Goal: Transaction & Acquisition: Subscribe to service/newsletter

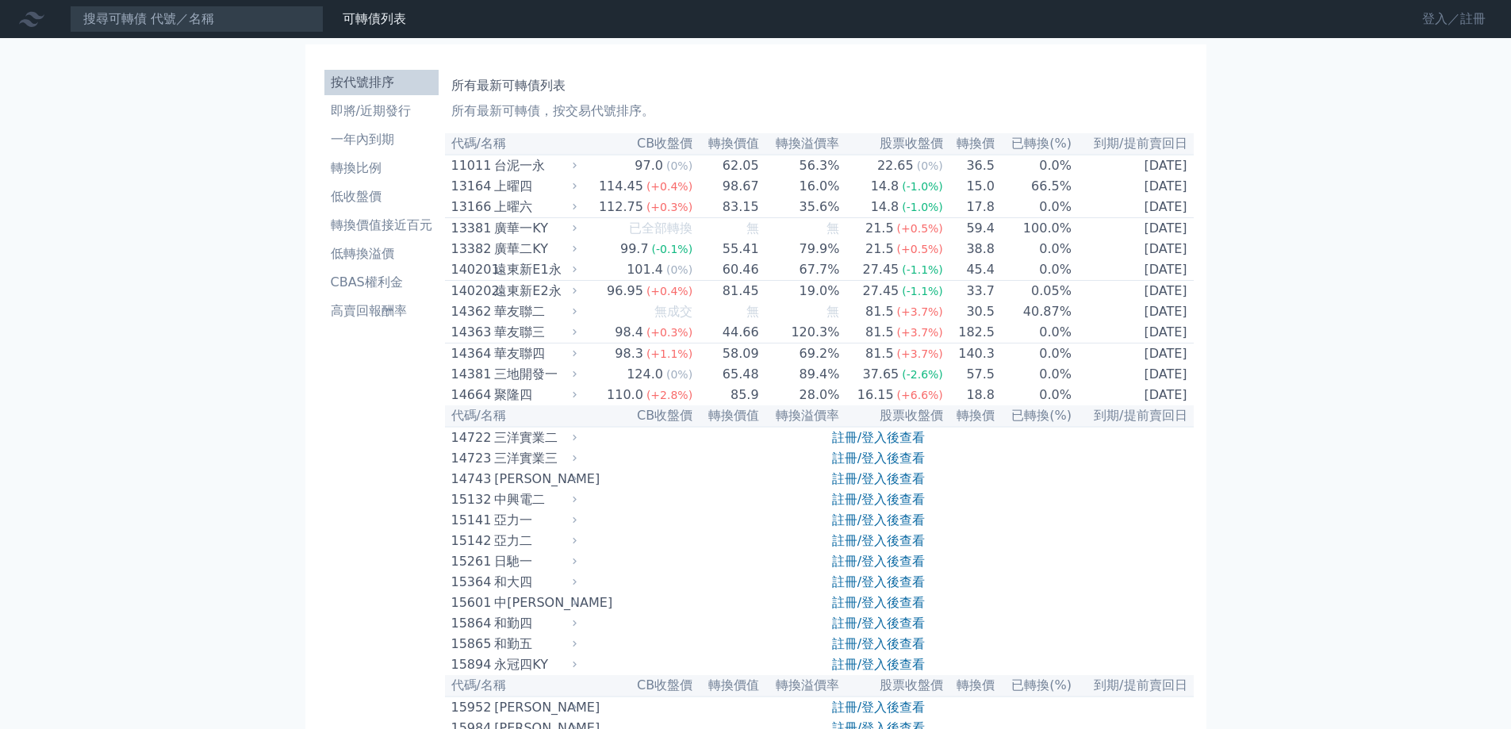
click at [1445, 20] on link "登入／註冊" at bounding box center [1453, 18] width 89 height 25
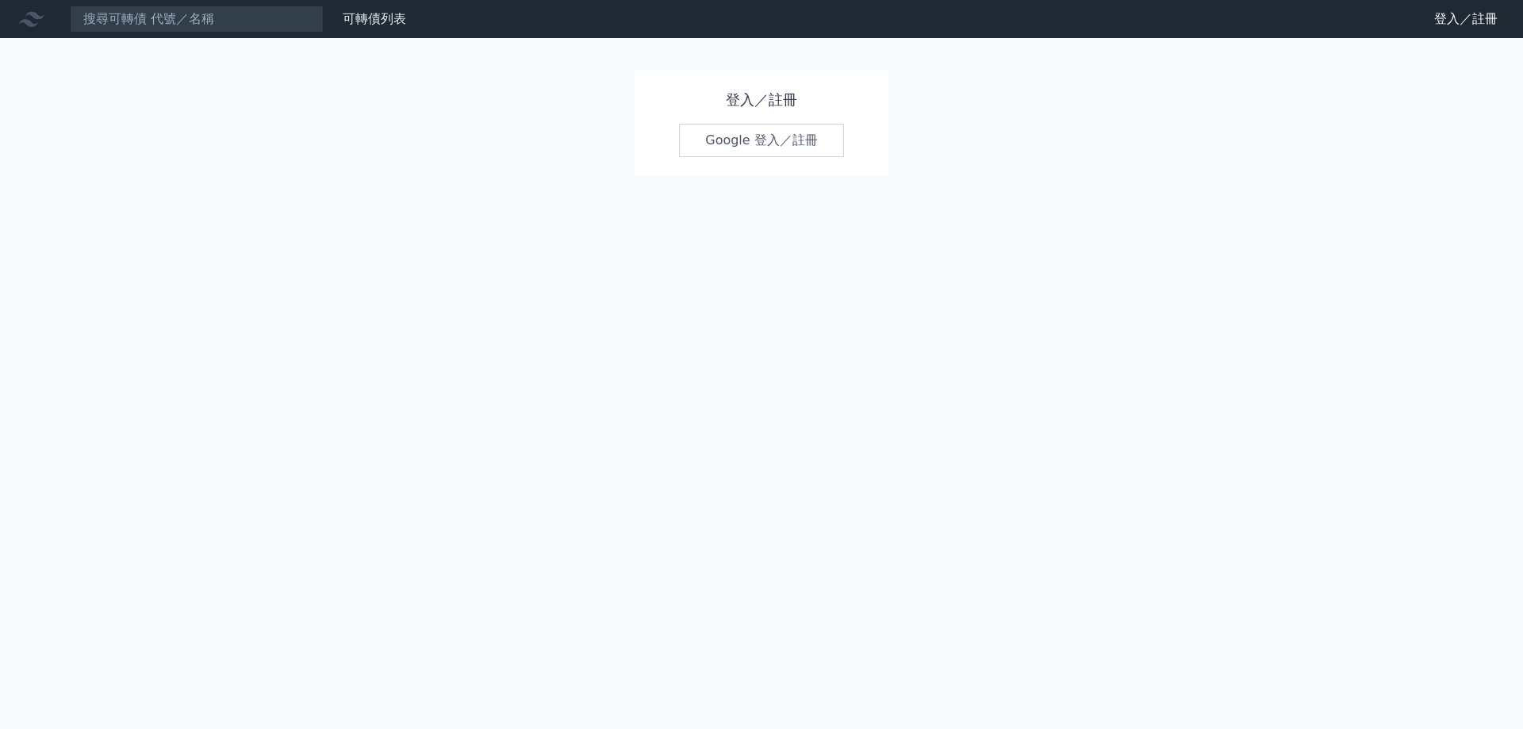
click at [741, 142] on link "Google 登入／註冊" at bounding box center [761, 140] width 165 height 33
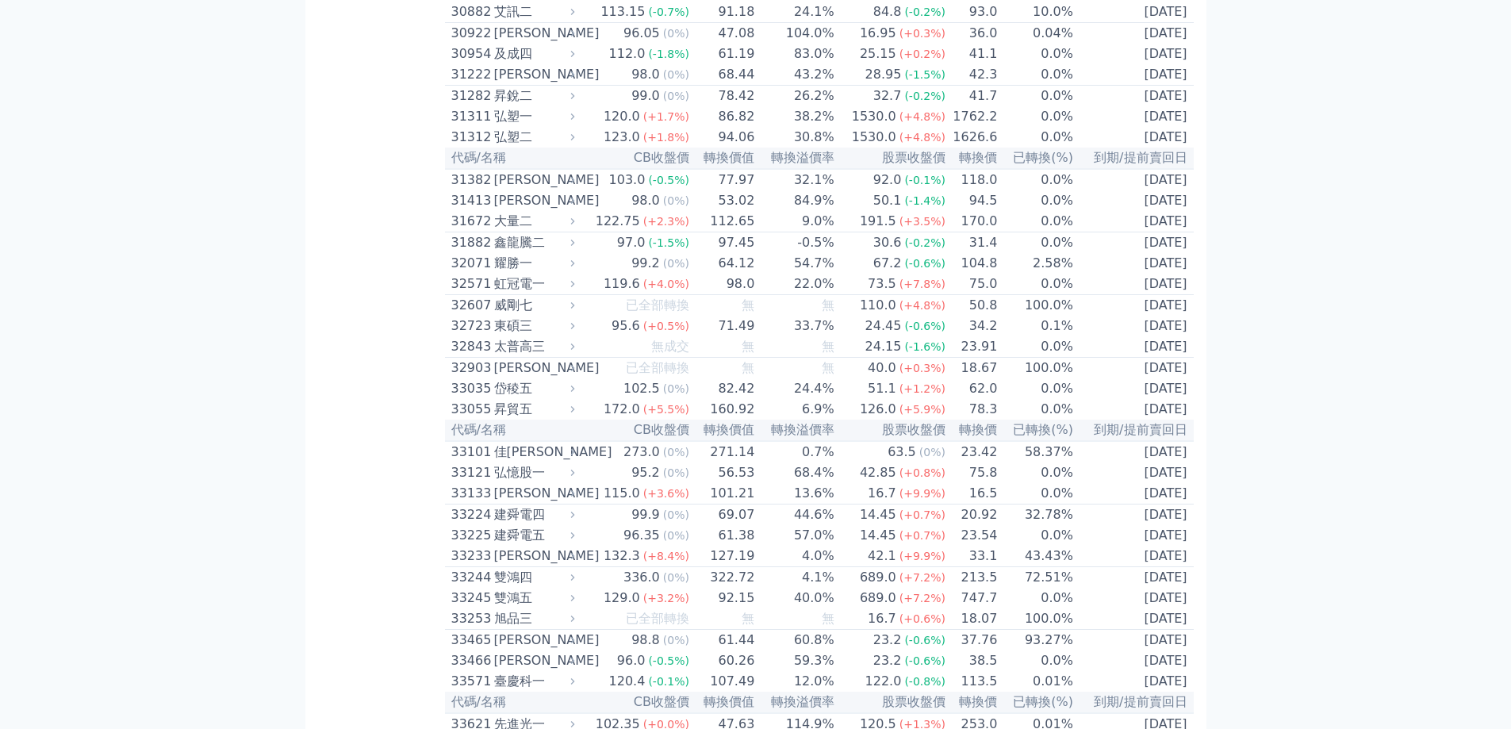
scroll to position [2459, 0]
